Goal: Information Seeking & Learning: Learn about a topic

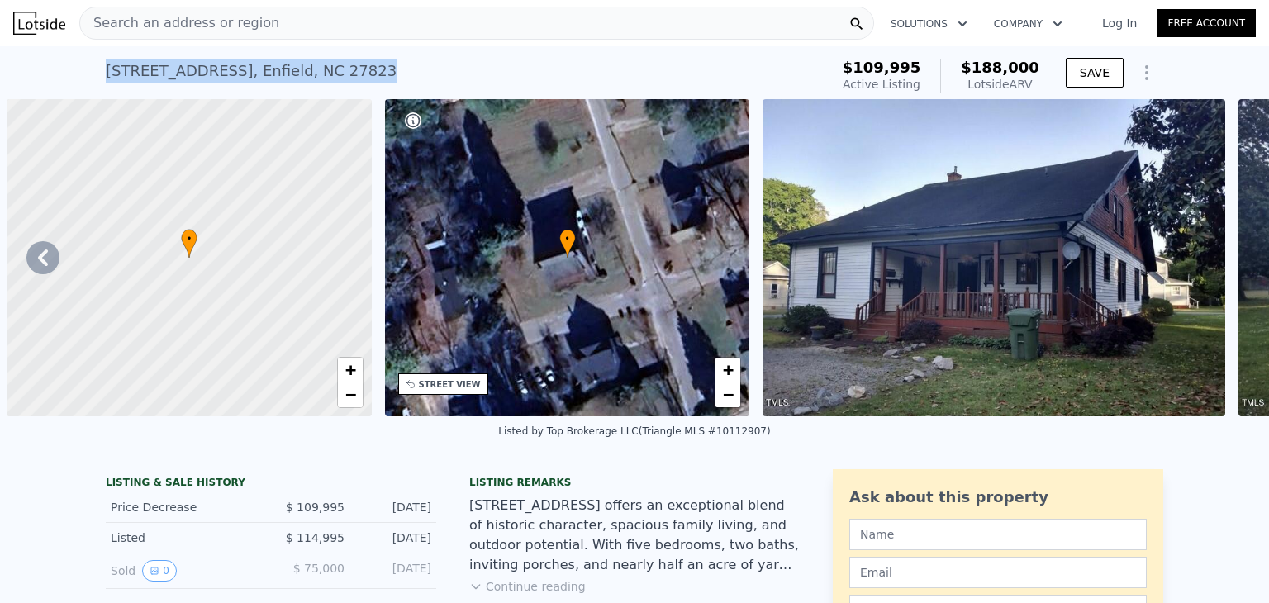
scroll to position [0, 5398]
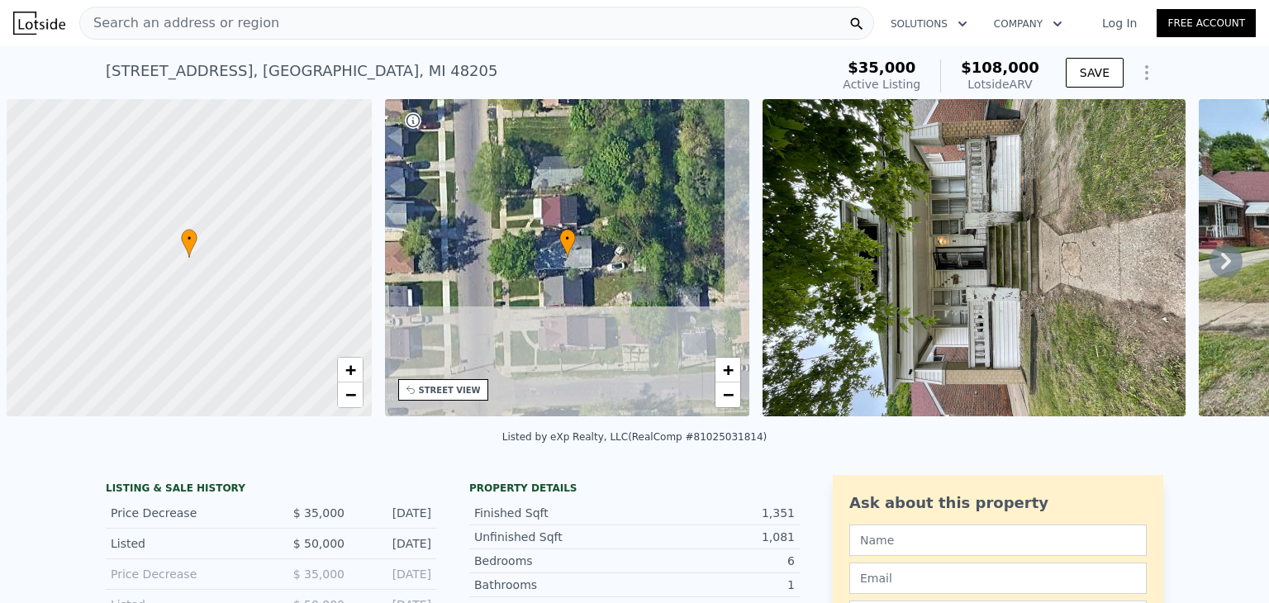
scroll to position [0, 7]
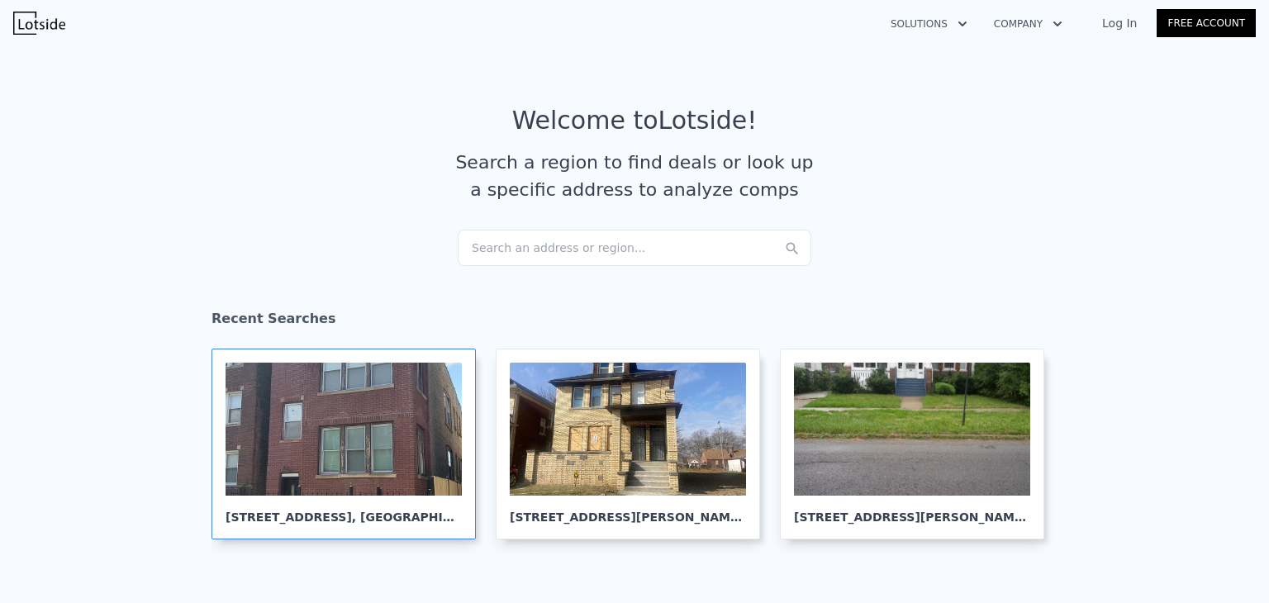
click at [387, 410] on div at bounding box center [344, 429] width 236 height 133
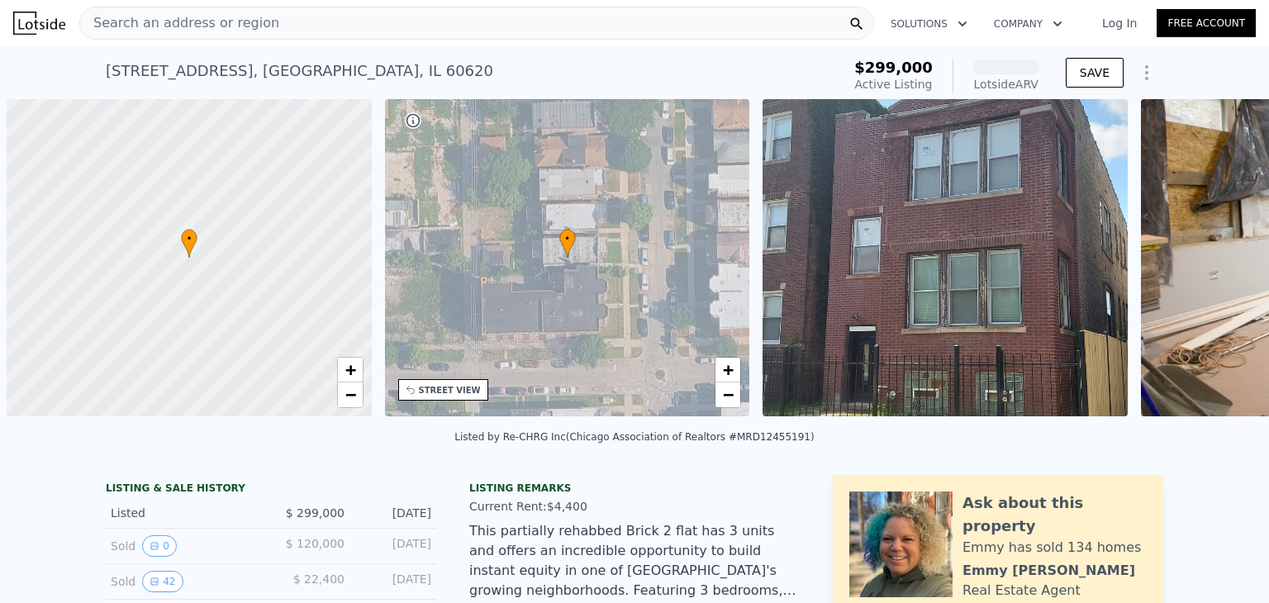
scroll to position [0, 7]
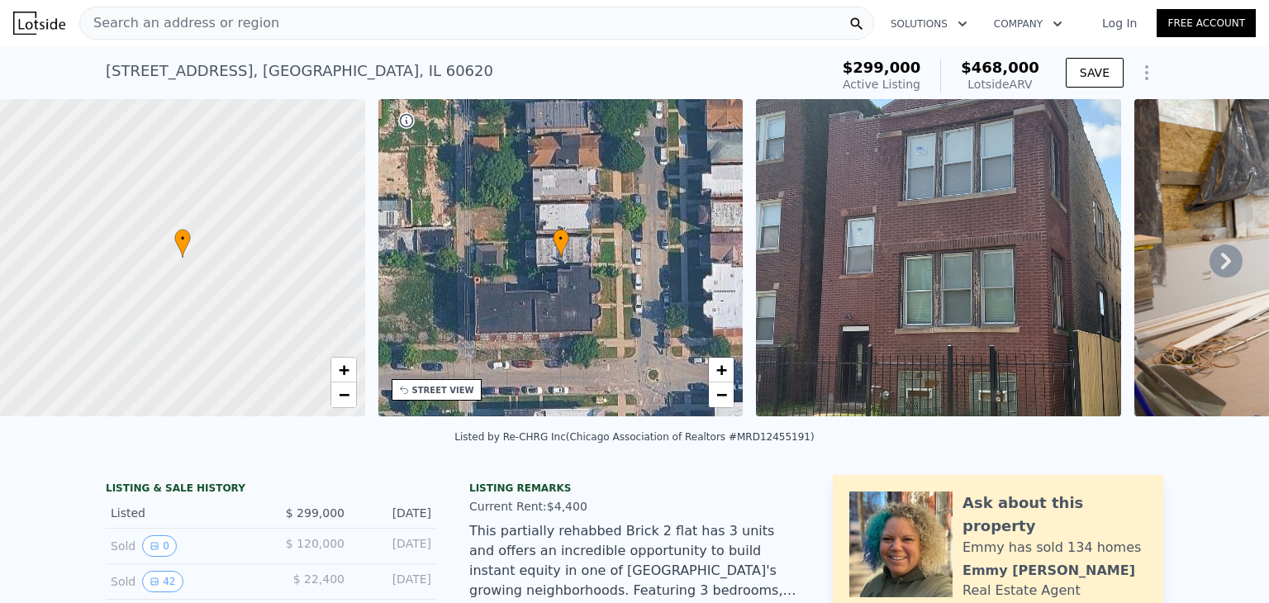
click at [183, 19] on span "Search an address or region" at bounding box center [179, 23] width 199 height 20
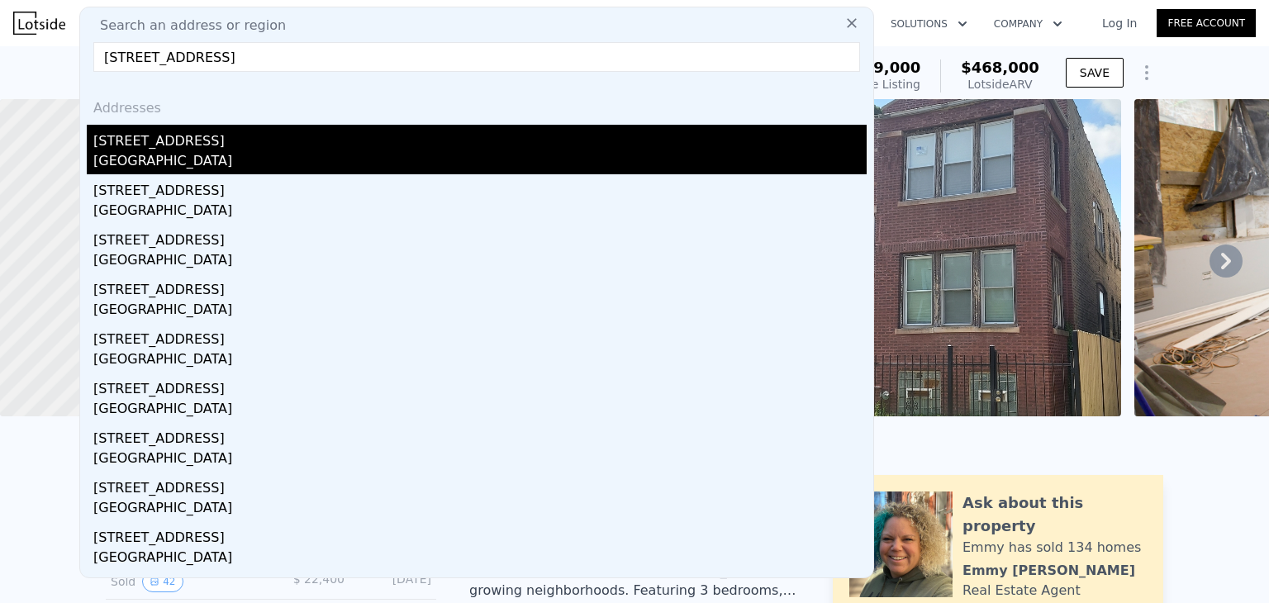
type input "[STREET_ADDRESS]"
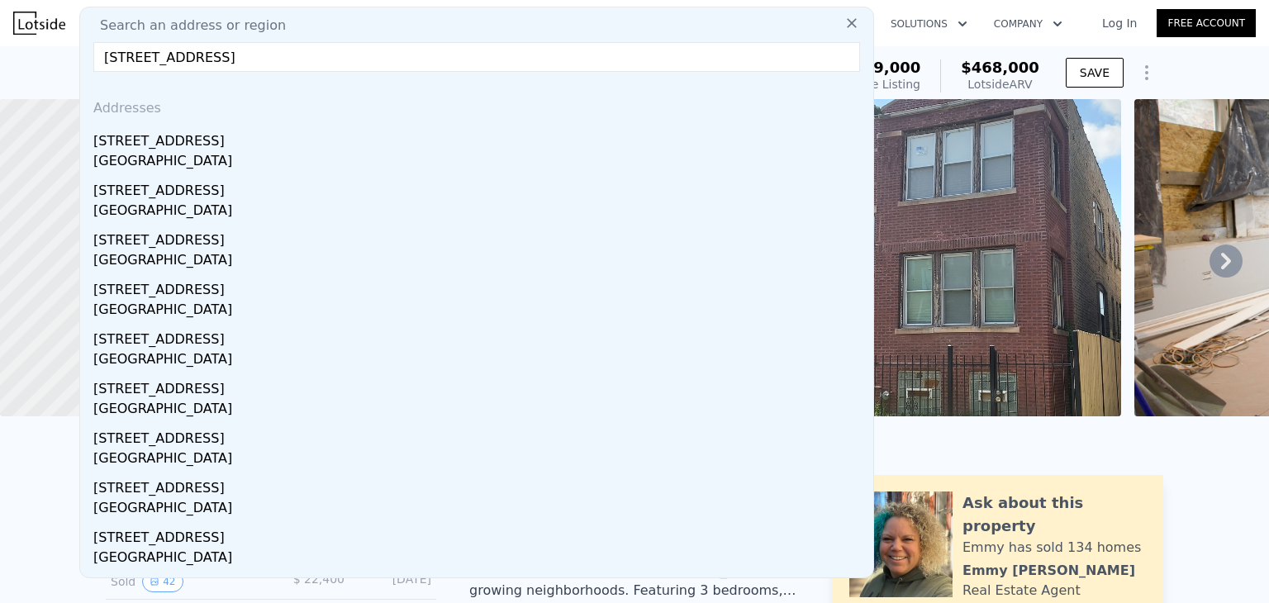
click at [151, 136] on div "[STREET_ADDRESS]" at bounding box center [479, 138] width 773 height 26
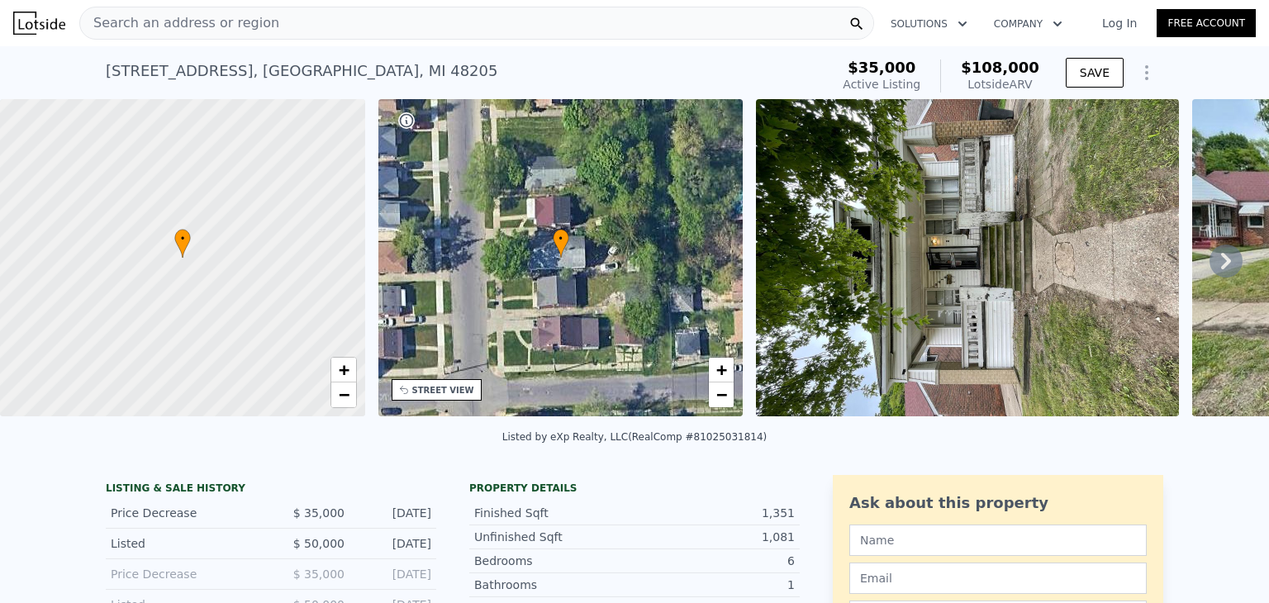
click at [269, 27] on div "Search an address or region" at bounding box center [476, 23] width 795 height 33
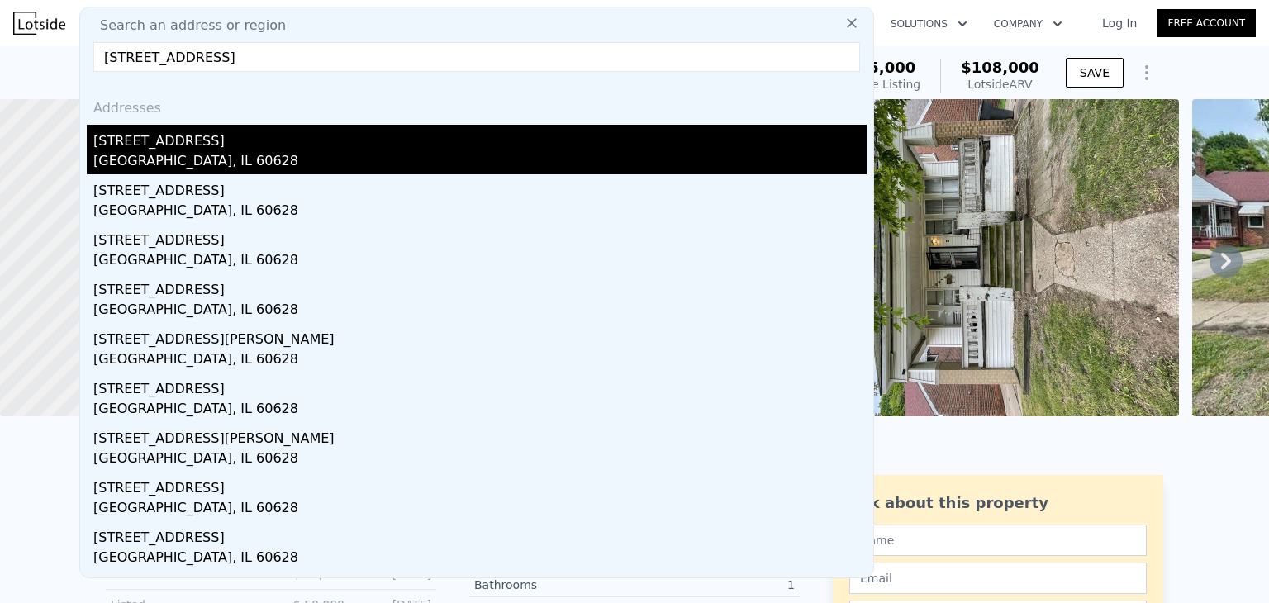
type input "[STREET_ADDRESS]"
click at [217, 150] on div "[STREET_ADDRESS]" at bounding box center [479, 138] width 773 height 26
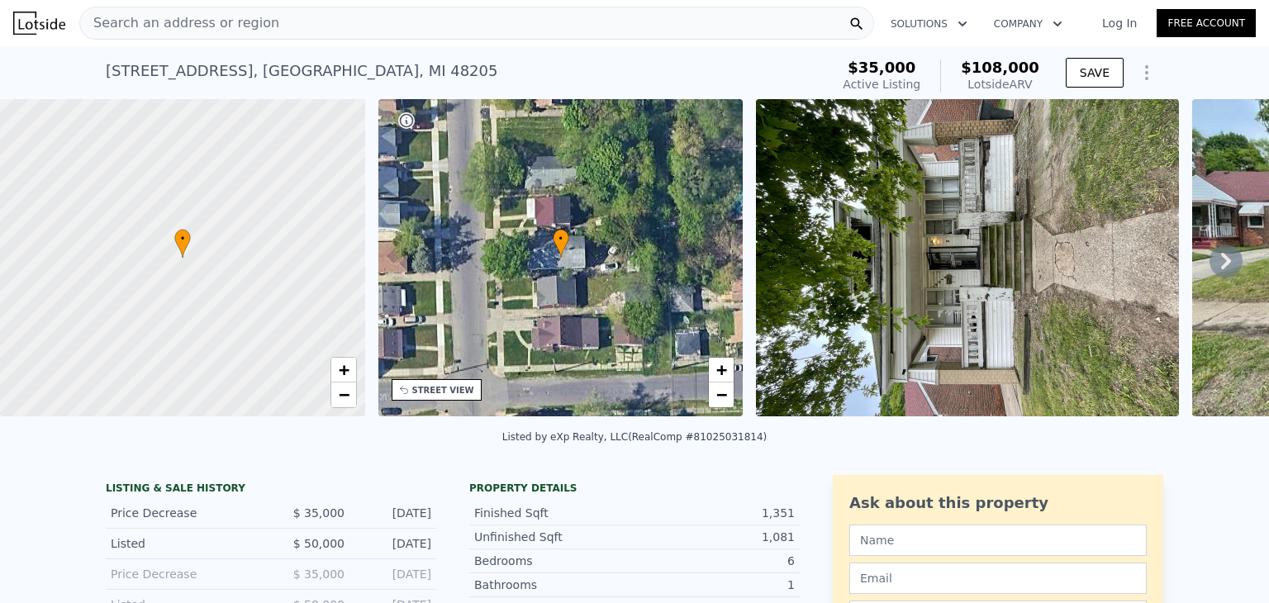
type input "1.5"
type input "3"
type input "1700"
type input "2900"
type input "3000"
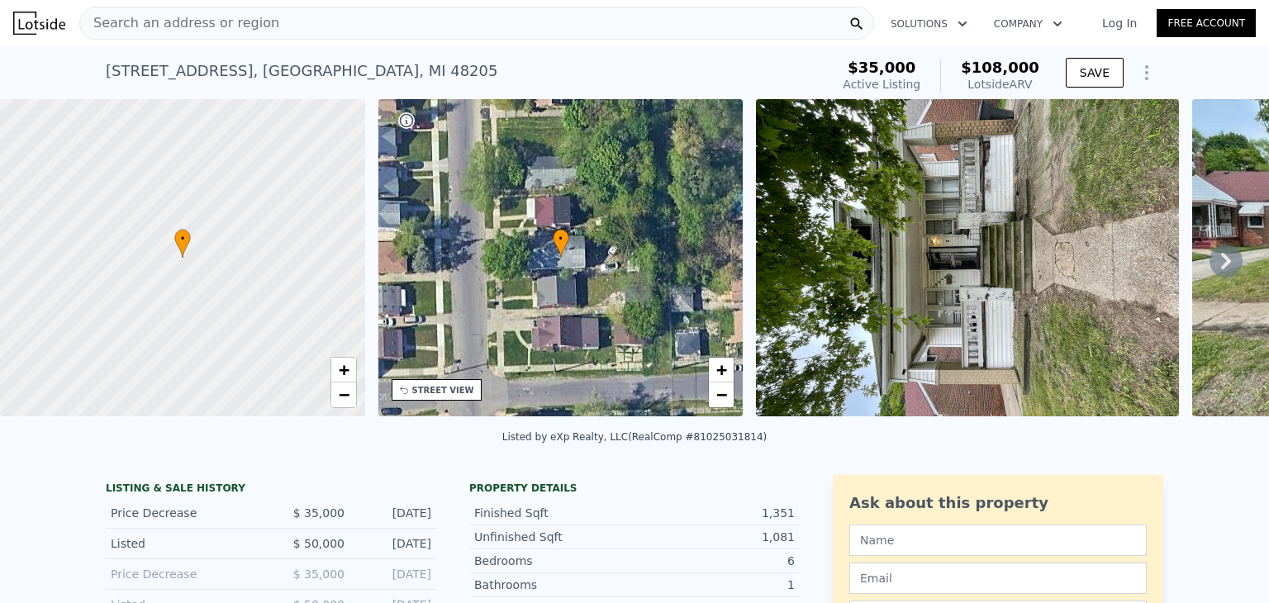
type input "5050"
type input "$ 253,000"
type input "5"
type input "$ 136,828"
